Goal: Transaction & Acquisition: Book appointment/travel/reservation

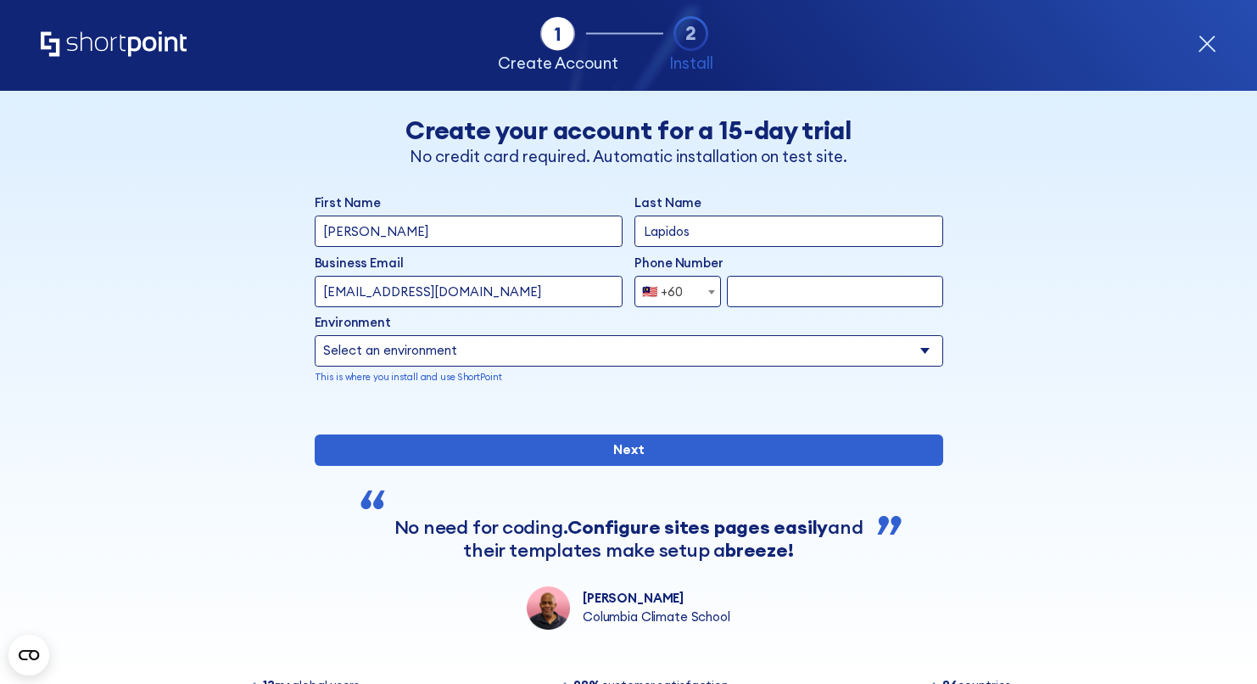
select select "+60"
click at [552, 355] on select "Select an environment Microsoft 365 SharePoint Online SharePoint 2019 (On-Premi…" at bounding box center [629, 350] width 629 height 31
select select "SharePoint Online"
click at [315, 335] on select "Select an environment Microsoft 365 SharePoint Online SharePoint 2019 (On-Premi…" at bounding box center [629, 350] width 629 height 31
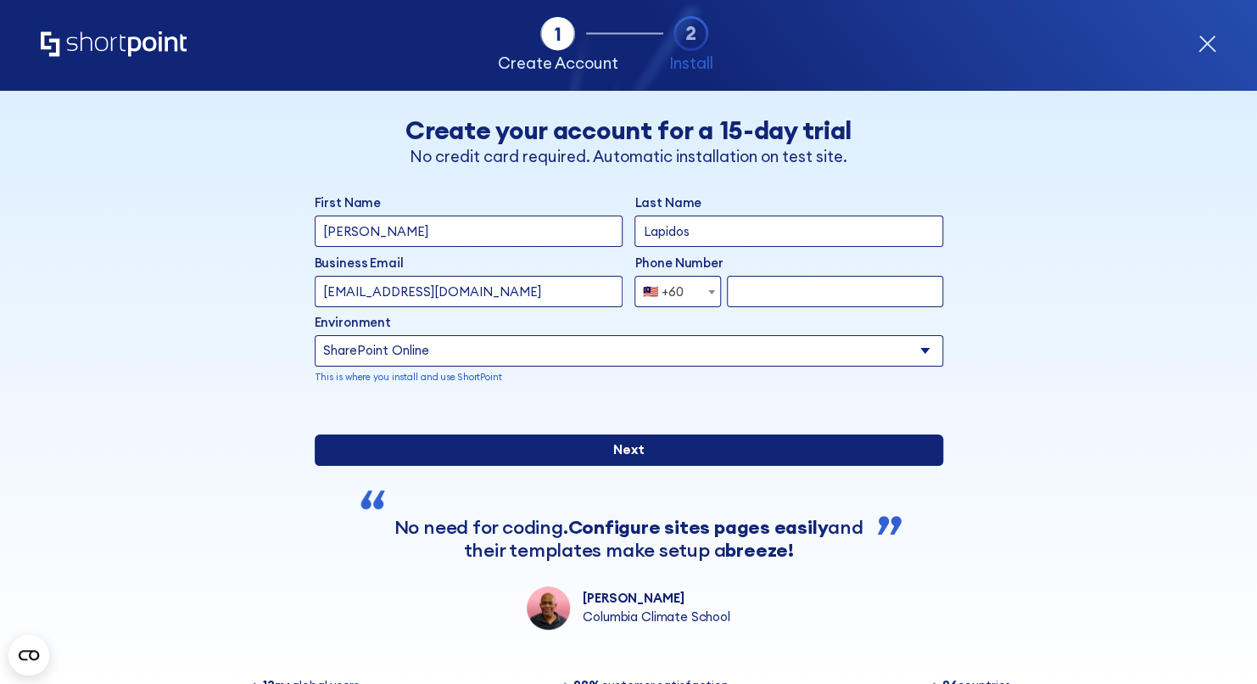
click at [647, 466] on input "Next" at bounding box center [629, 449] width 629 height 31
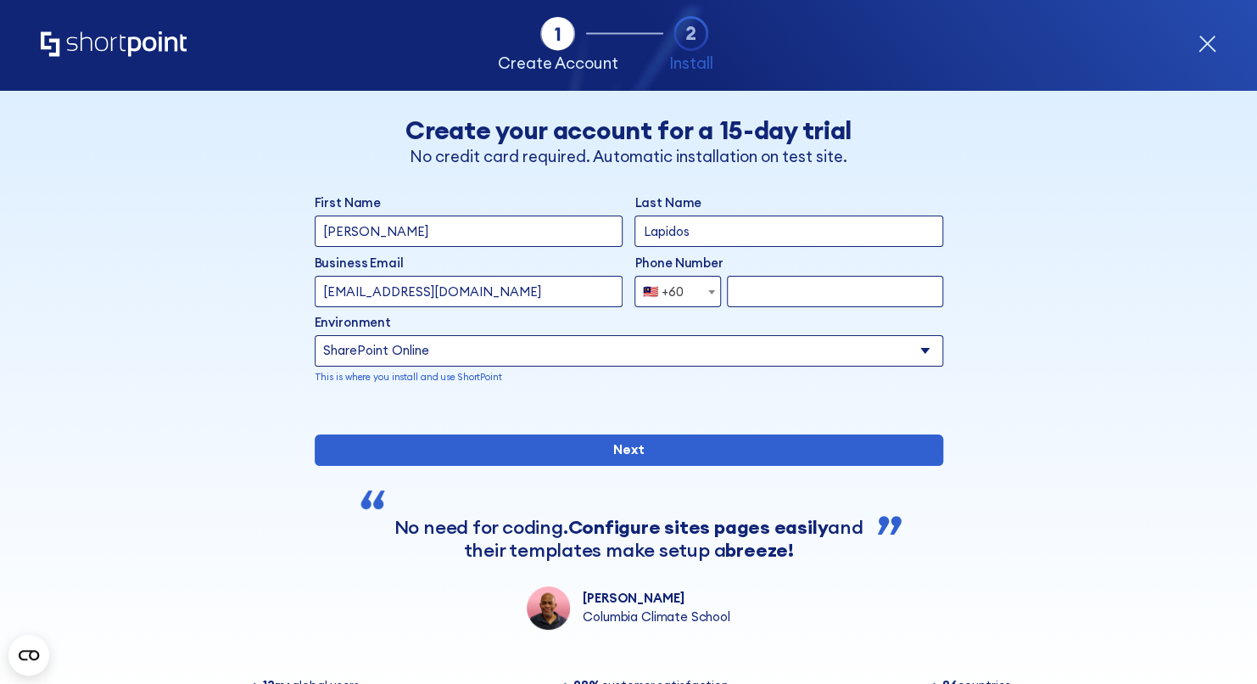
click at [843, 283] on input "form" at bounding box center [835, 291] width 216 height 31
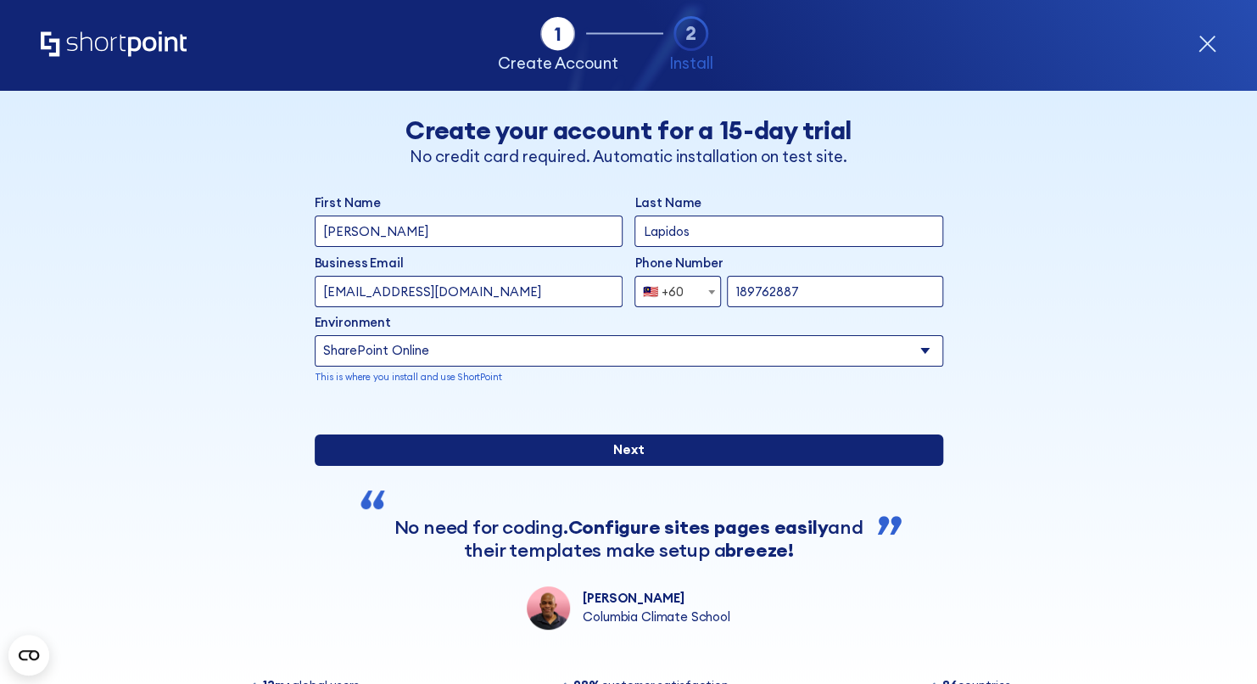
type input "189762887"
click at [629, 466] on input "Next" at bounding box center [629, 449] width 629 height 31
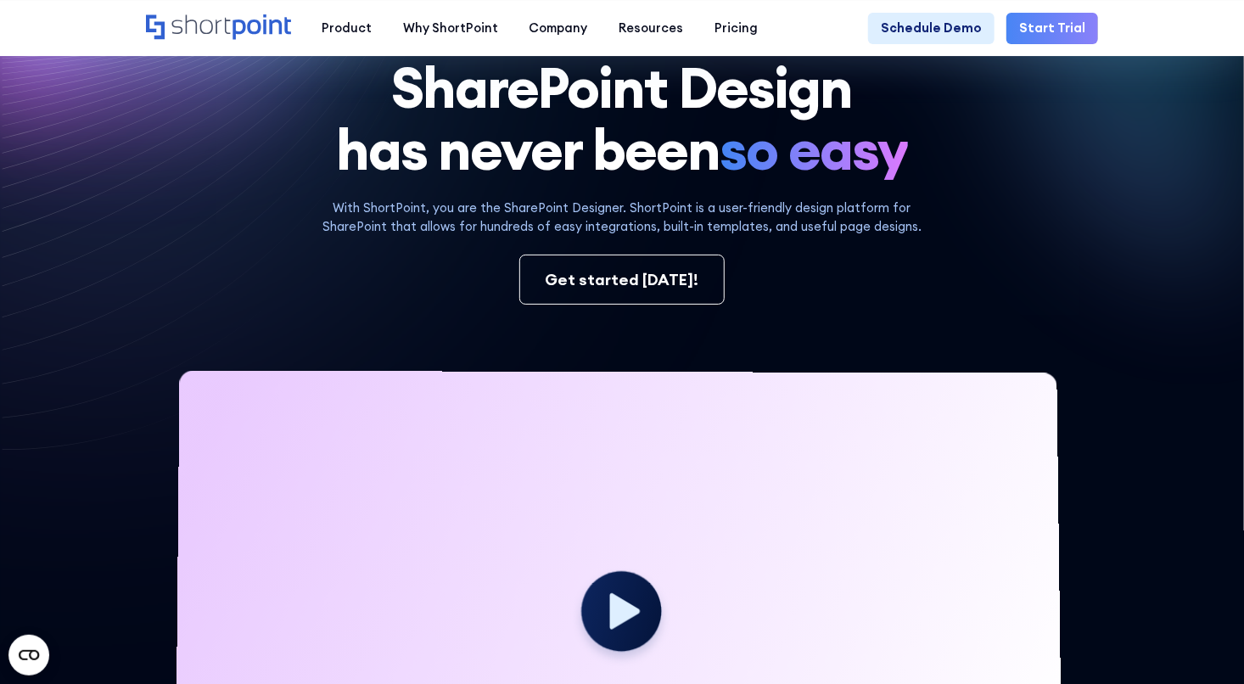
scroll to position [115, 0]
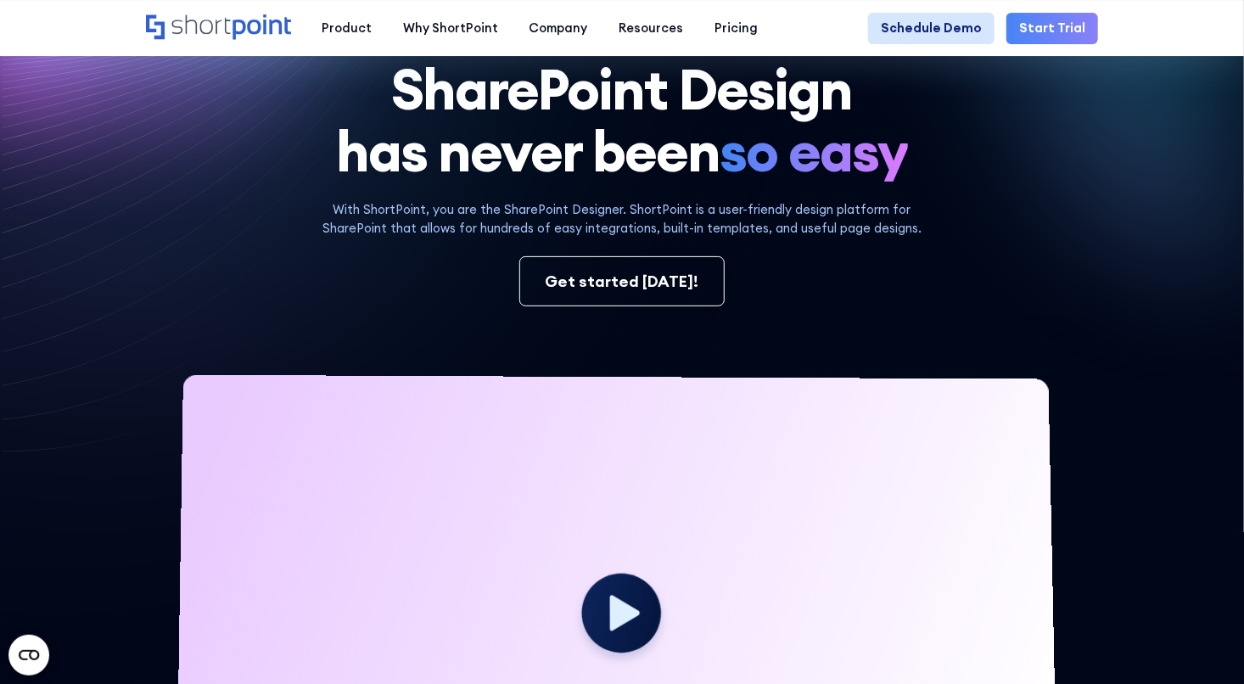
click at [949, 28] on link "Schedule Demo" at bounding box center [931, 28] width 126 height 31
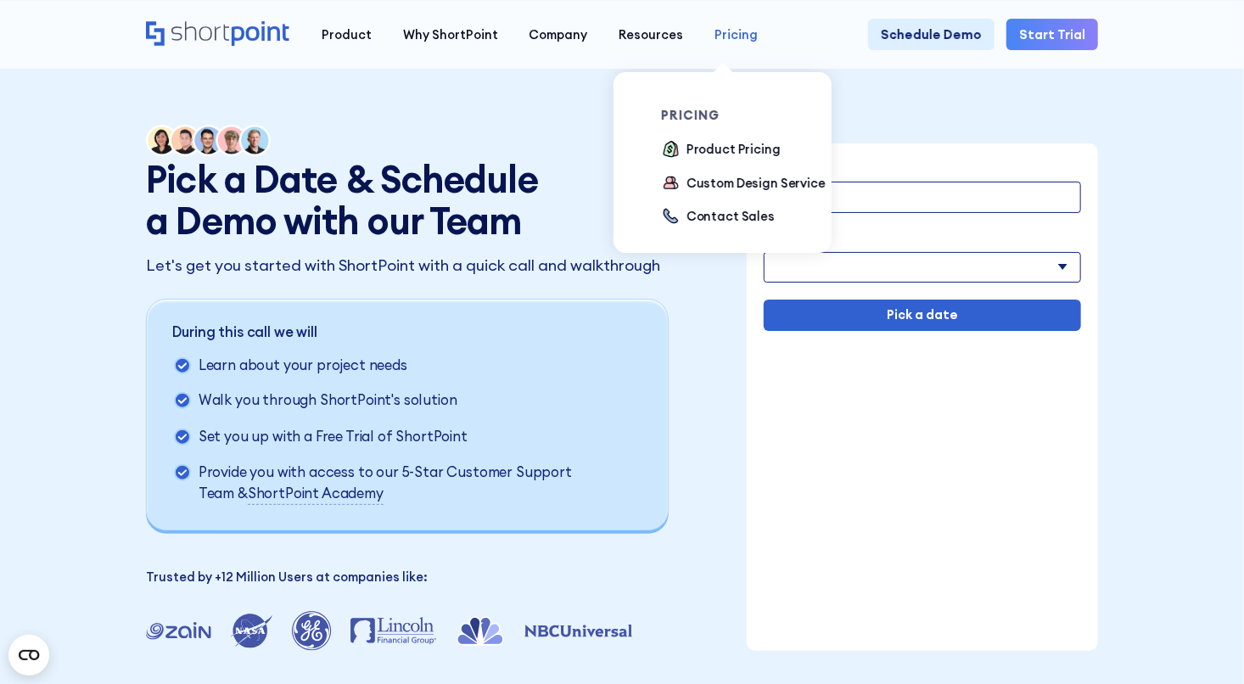
click at [725, 38] on div "Pricing" at bounding box center [735, 34] width 43 height 19
click at [691, 148] on div "Product Pricing" at bounding box center [733, 149] width 94 height 19
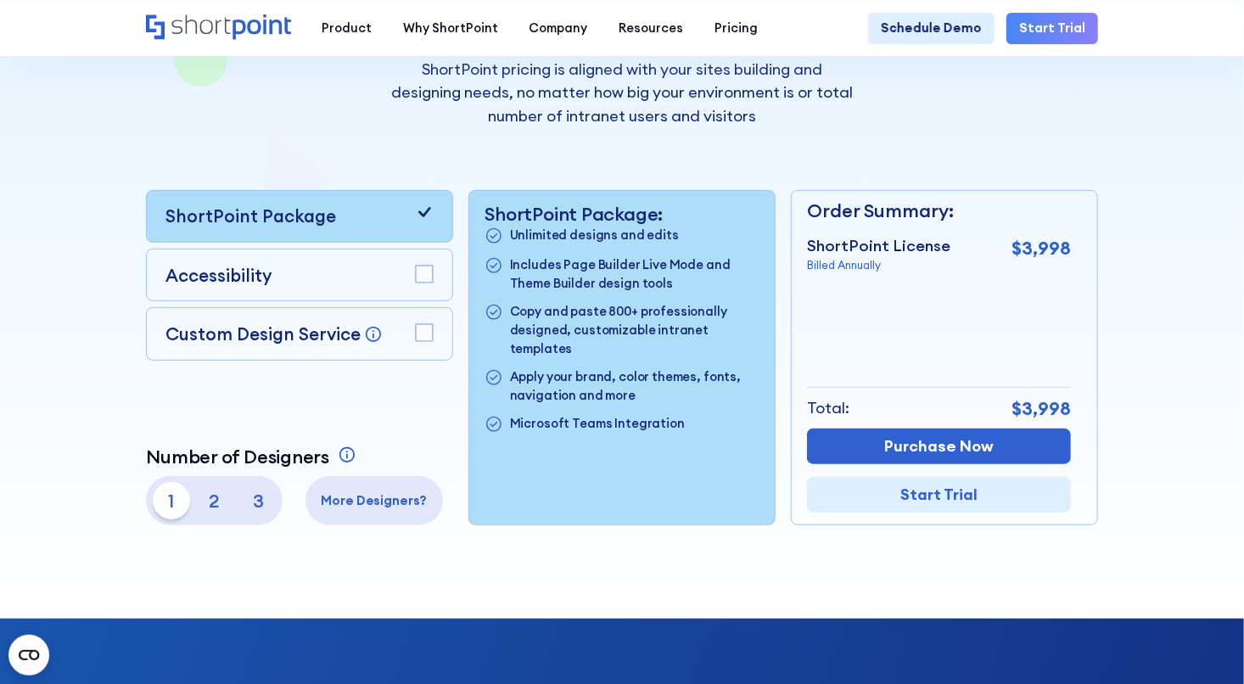
scroll to position [311, 0]
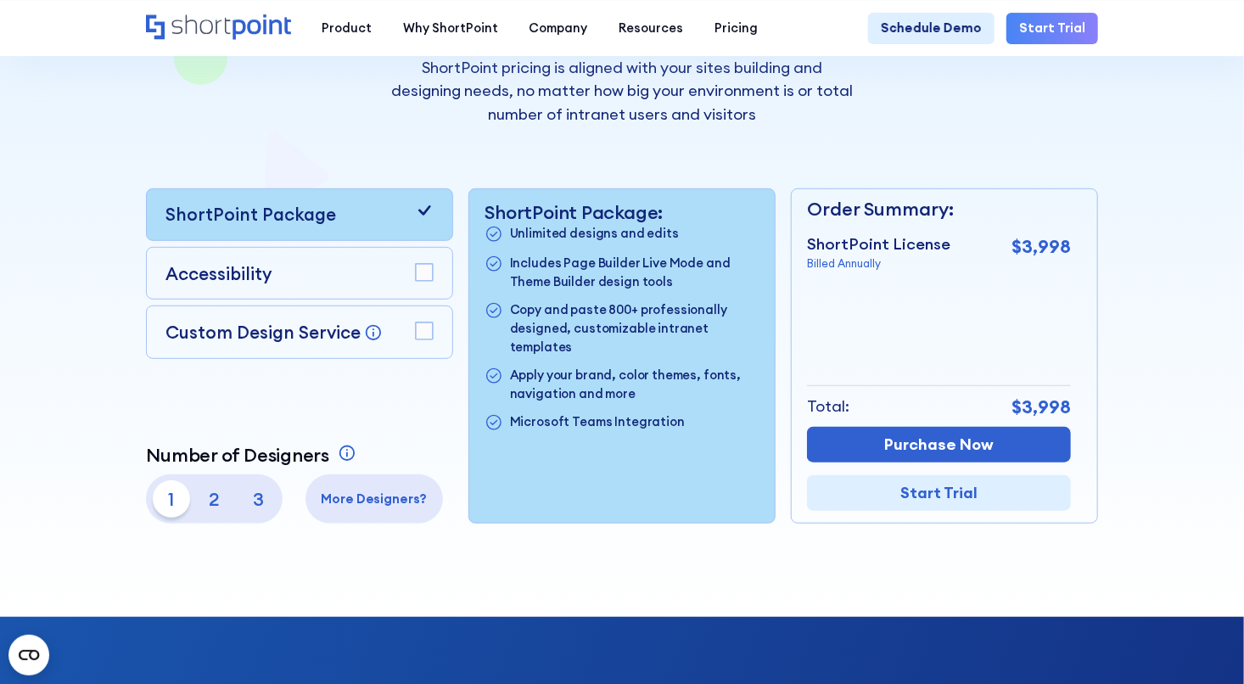
click at [252, 280] on p "Accessibility" at bounding box center [218, 273] width 106 height 26
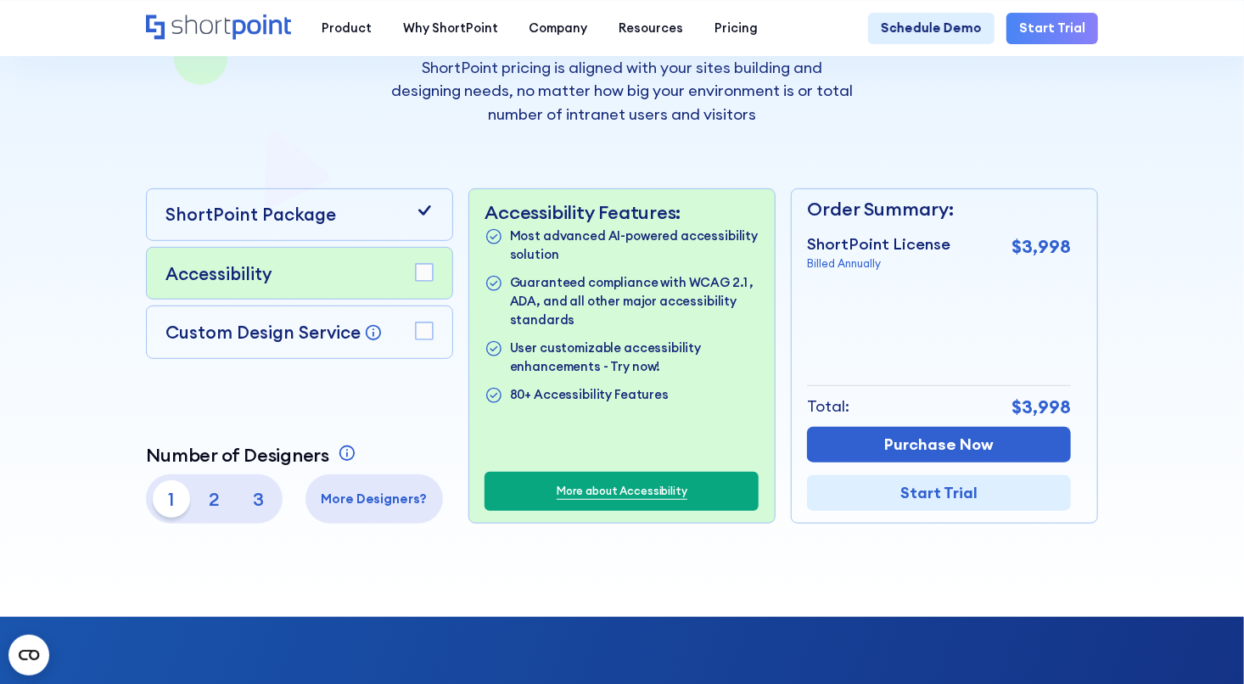
click at [240, 216] on p "ShortPoint Package" at bounding box center [250, 214] width 171 height 26
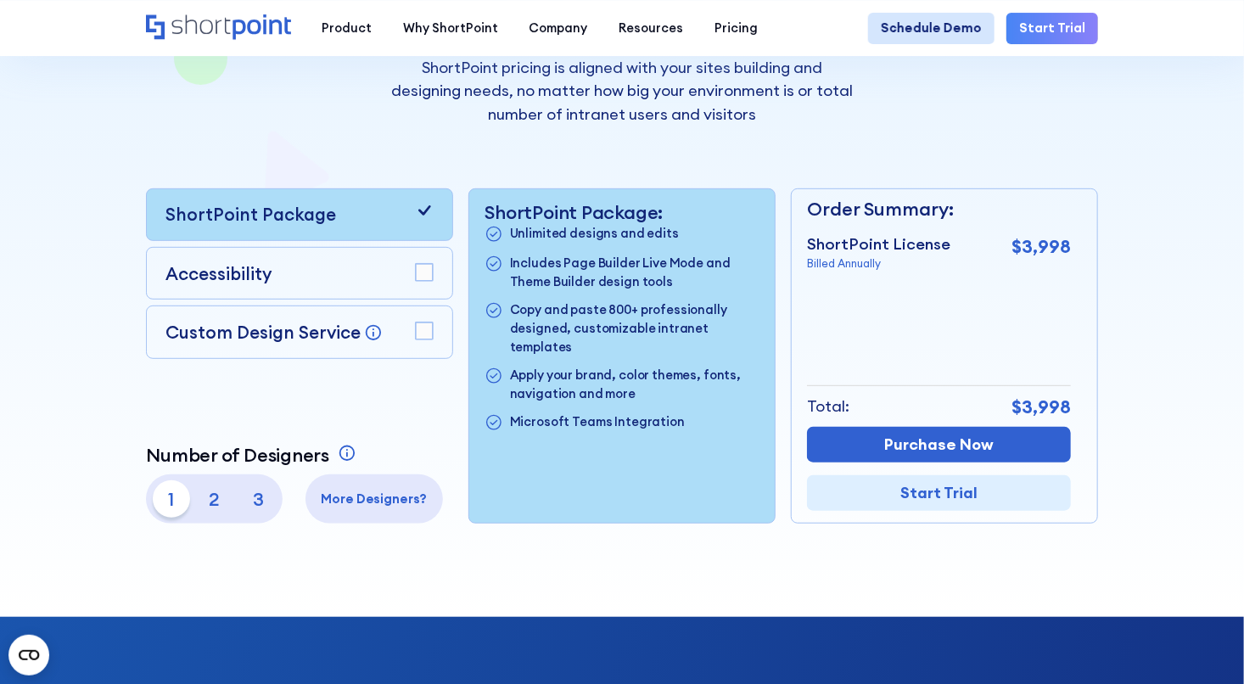
click at [921, 40] on link "Schedule Demo" at bounding box center [931, 28] width 126 height 31
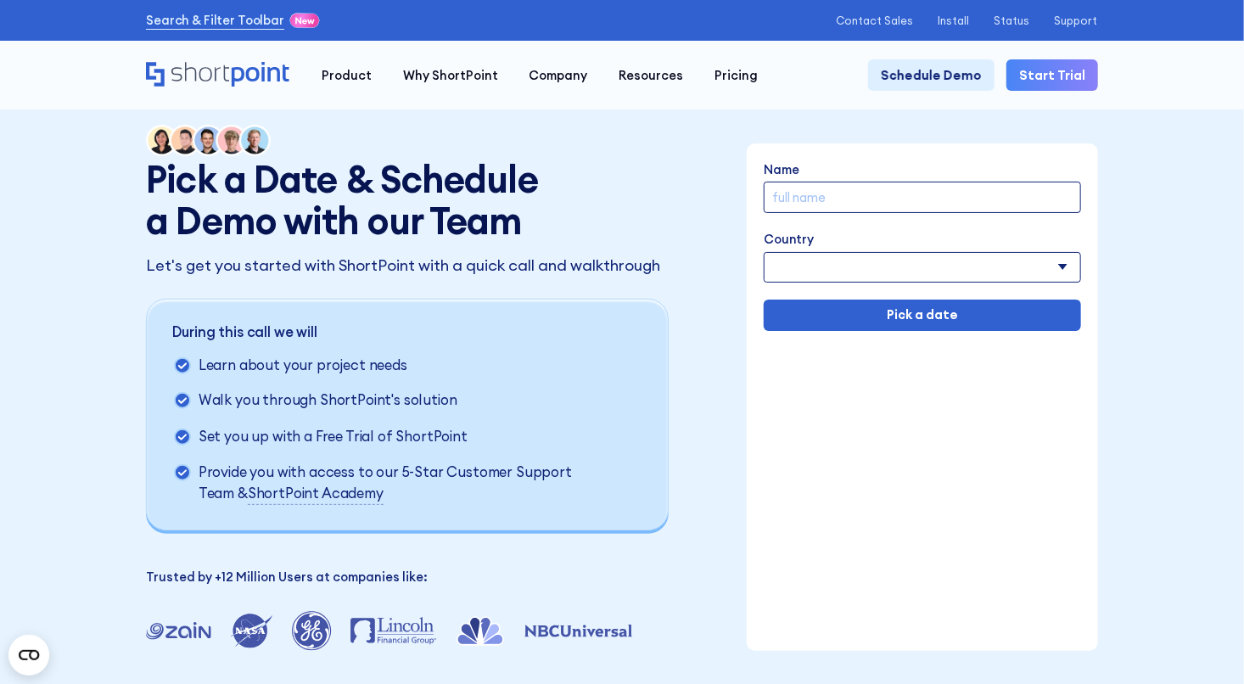
click at [829, 195] on input "Name" at bounding box center [922, 197] width 316 height 31
type input "Lionel Lapidos"
click at [843, 259] on select "Afghanistan Albania Algeria American Samoa Andorra Angola Anguilla Argentina Ar…" at bounding box center [922, 267] width 316 height 31
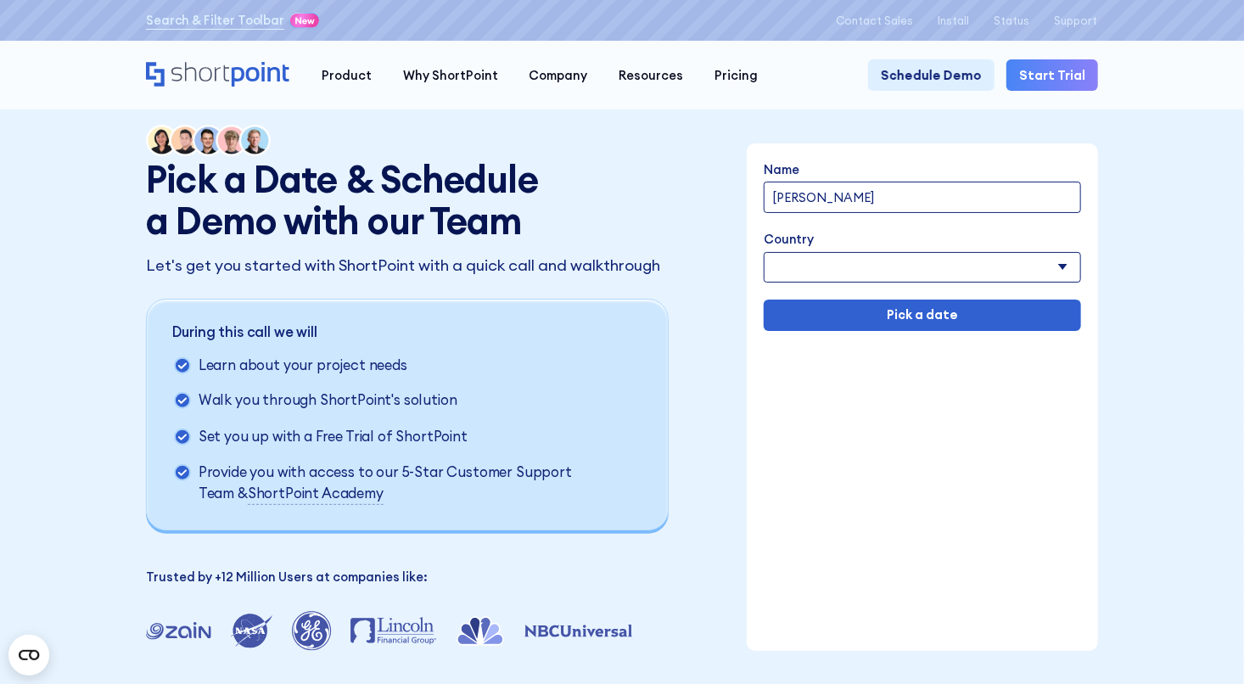
select select "[GEOGRAPHIC_DATA]"
click at [765, 254] on select "Afghanistan Albania Algeria American Samoa Andorra Angola Anguilla Argentina Ar…" at bounding box center [922, 267] width 316 height 31
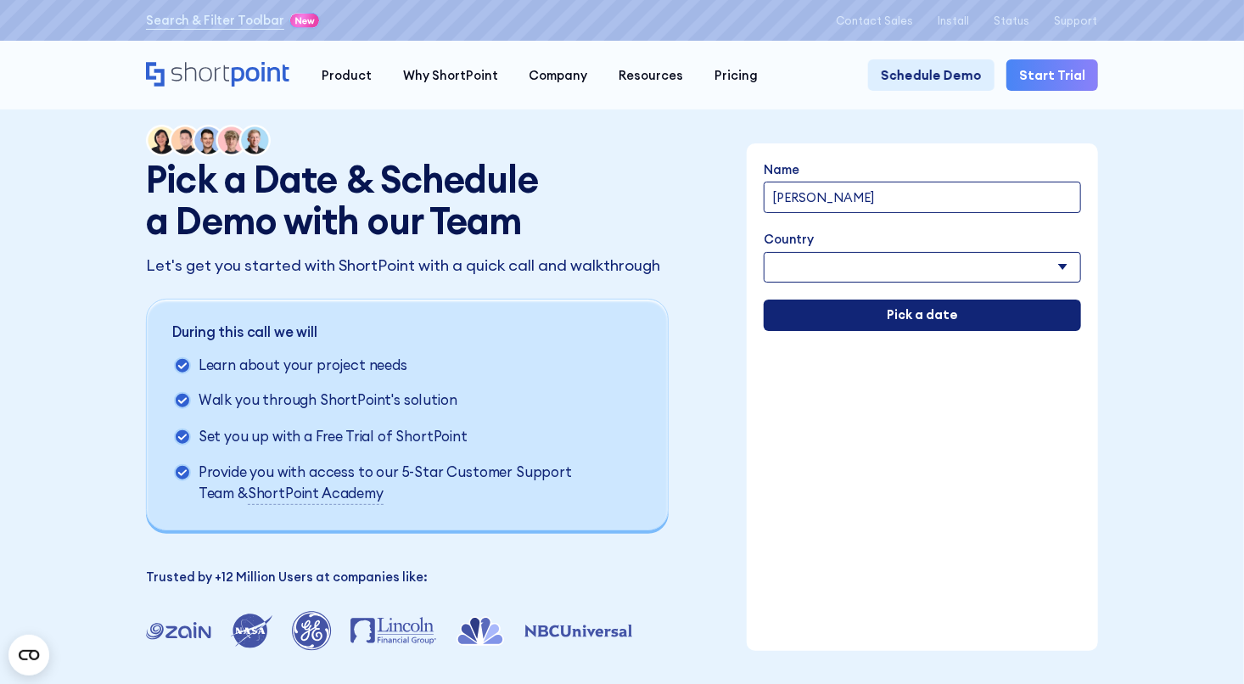
click at [860, 328] on input "Pick a date" at bounding box center [922, 315] width 316 height 31
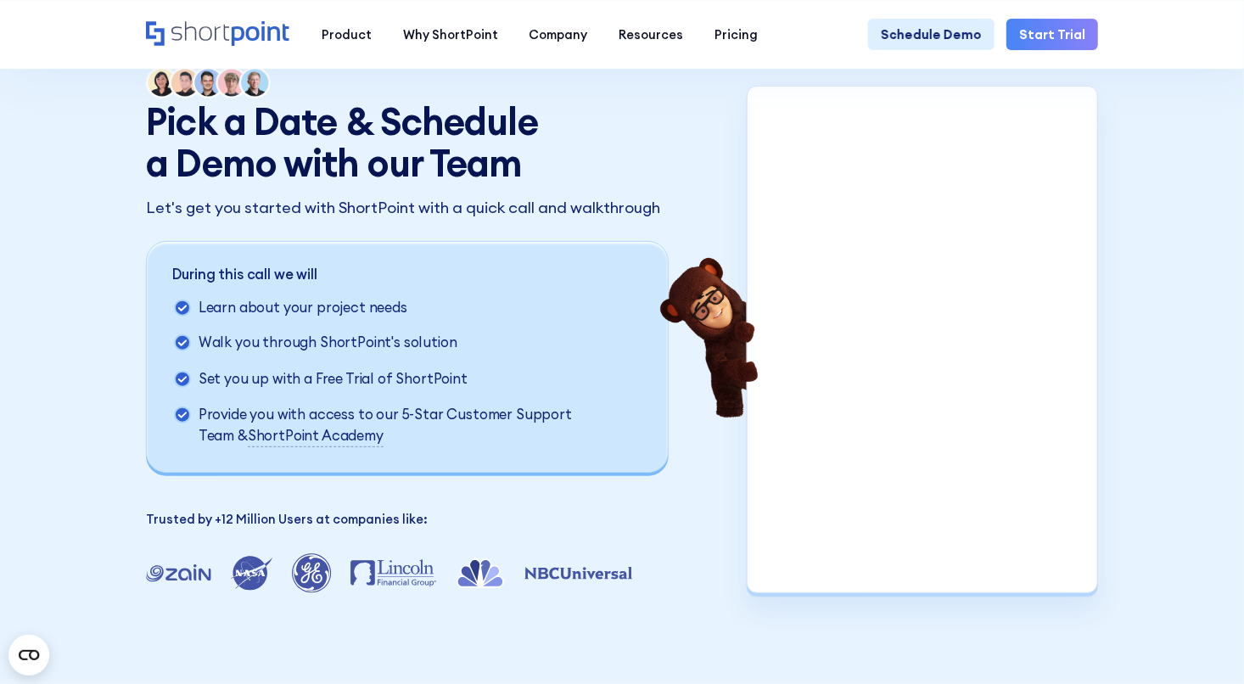
scroll to position [58, 0]
